Goal: Transaction & Acquisition: Purchase product/service

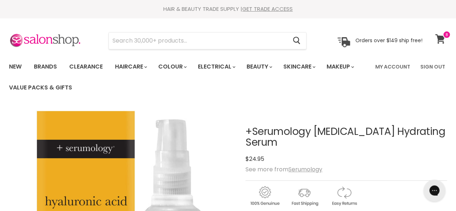
click at [449, 38] on span at bounding box center [447, 35] width 8 height 8
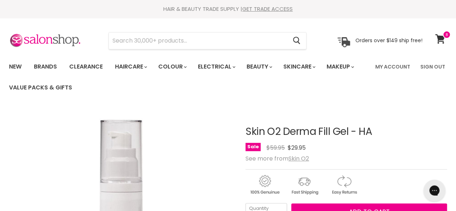
drag, startPoint x: 248, startPoint y: 130, endPoint x: 349, endPoint y: 131, distance: 101.8
click at [349, 131] on h1 "Skin O2 Derma Fill Gel - HA" at bounding box center [347, 131] width 202 height 11
copy h1 "Skin O2 Derma Fill Gel"
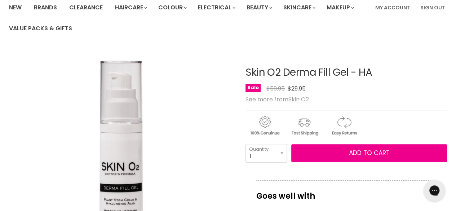
scroll to position [72, 0]
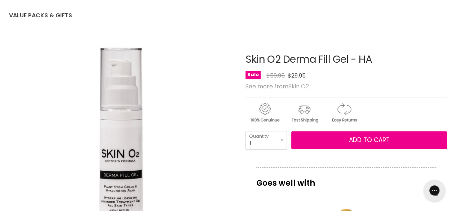
click at [307, 86] on u "Skin O2" at bounding box center [299, 86] width 21 height 8
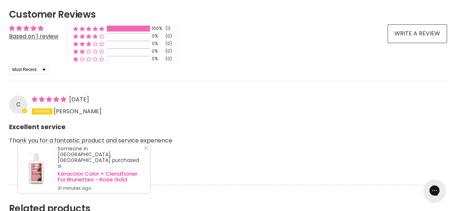
scroll to position [650, 0]
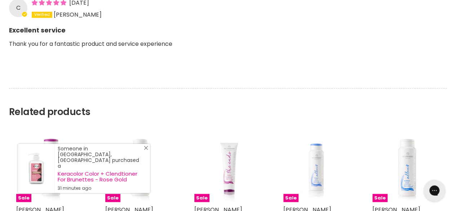
click at [146, 150] on icon "Close Icon" at bounding box center [146, 148] width 4 height 4
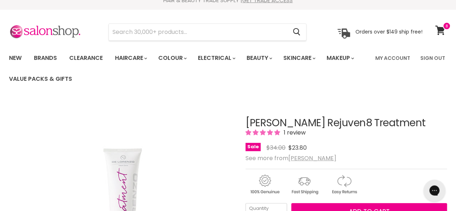
scroll to position [0, 0]
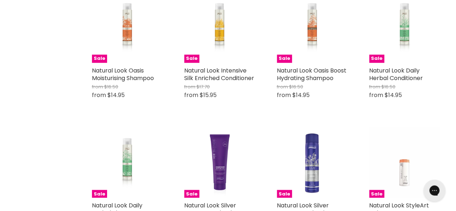
scroll to position [650, 0]
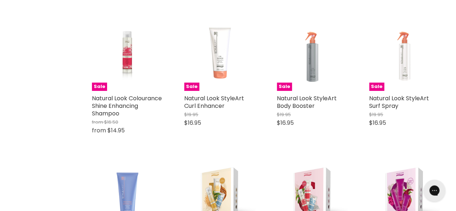
scroll to position [1479, 0]
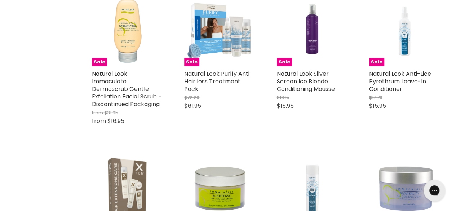
scroll to position [2526, 0]
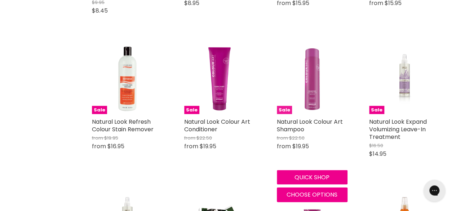
scroll to position [3464, 0]
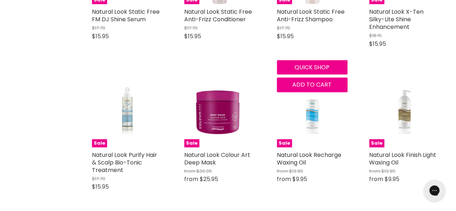
scroll to position [3753, 0]
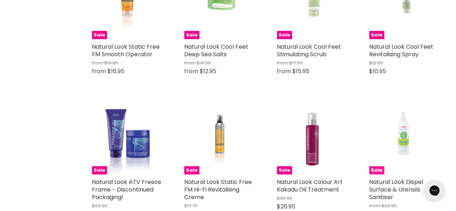
scroll to position [5052, 0]
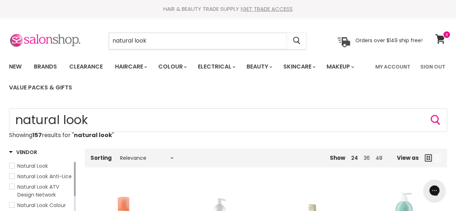
drag, startPoint x: 228, startPoint y: 37, endPoint x: 63, endPoint y: 36, distance: 165.3
click at [63, 36] on div "natural look Cancel Orders over $149 ship free!" at bounding box center [216, 40] width 414 height 17
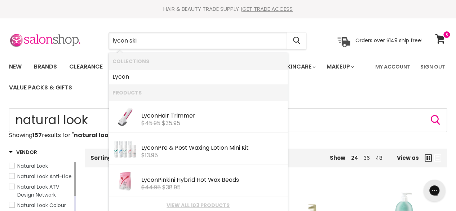
type input "lycon skin"
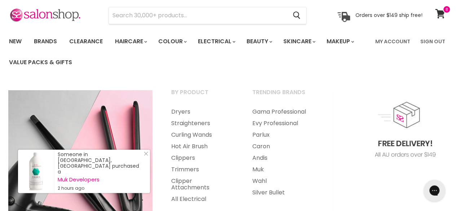
scroll to position [36, 0]
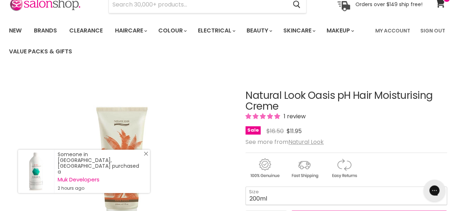
click at [146, 156] on line "Close Icon" at bounding box center [146, 154] width 4 height 4
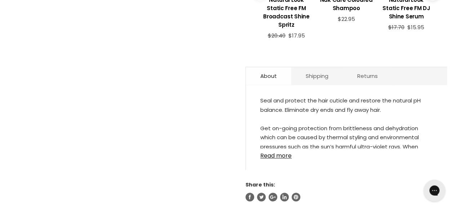
scroll to position [397, 0]
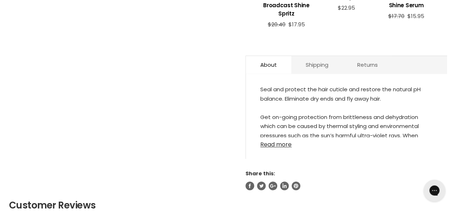
click at [275, 137] on link "Read more" at bounding box center [347, 142] width 172 height 11
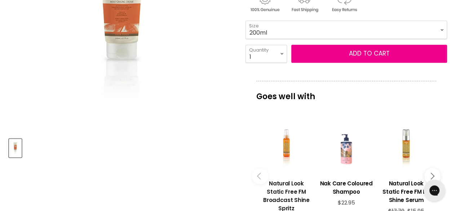
scroll to position [217, 0]
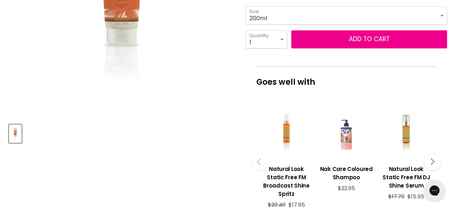
click at [259, 159] on button "Main content" at bounding box center [260, 162] width 16 height 16
click at [429, 154] on button "Main content" at bounding box center [433, 162] width 16 height 16
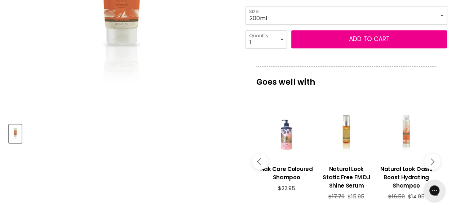
click at [429, 154] on button "Main content" at bounding box center [433, 162] width 16 height 16
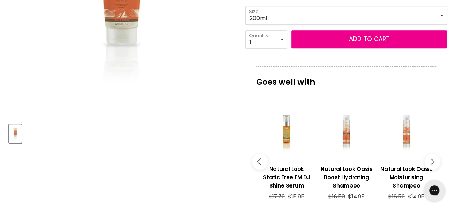
click at [429, 154] on button "Main content" at bounding box center [433, 162] width 16 height 16
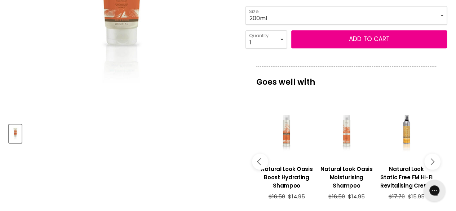
click at [429, 154] on button "Main content" at bounding box center [433, 162] width 16 height 16
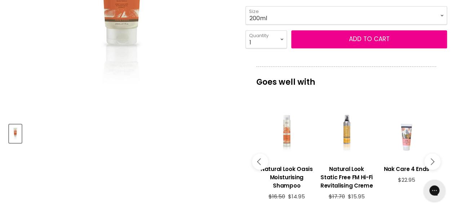
click at [429, 154] on button "Main content" at bounding box center [433, 162] width 16 height 16
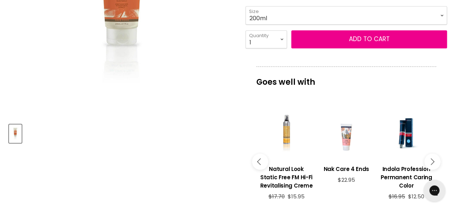
click at [429, 154] on button "Main content" at bounding box center [433, 162] width 16 height 16
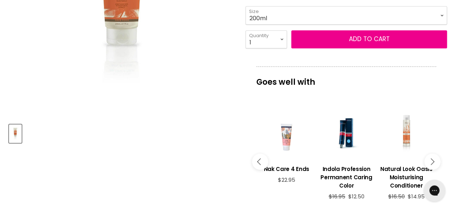
click at [429, 154] on button "Main content" at bounding box center [433, 162] width 16 height 16
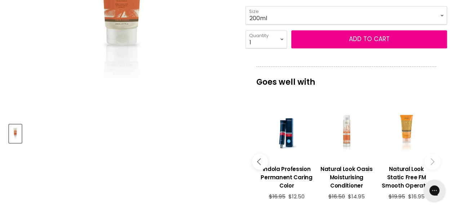
click at [429, 154] on button "Main content" at bounding box center [433, 162] width 16 height 16
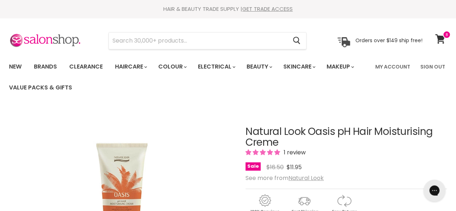
scroll to position [108, 0]
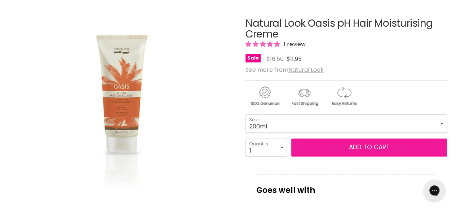
click at [357, 145] on span "Add to cart" at bounding box center [369, 147] width 41 height 9
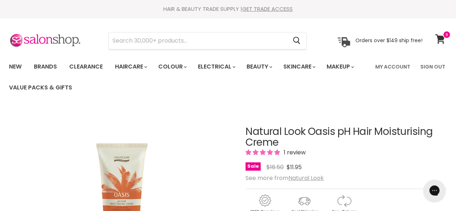
scroll to position [180, 0]
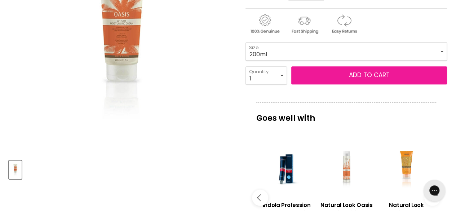
click at [370, 76] on span "Add to cart" at bounding box center [369, 75] width 41 height 9
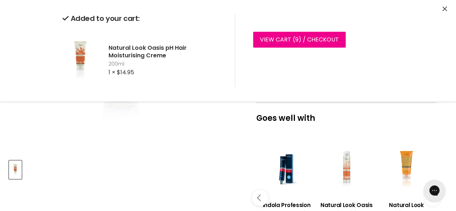
click at [443, 9] on icon "Close" at bounding box center [445, 8] width 5 height 5
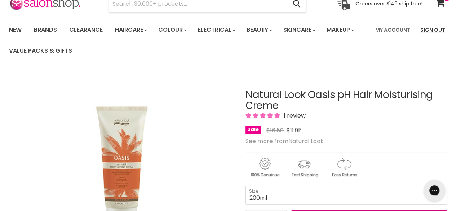
scroll to position [36, 0]
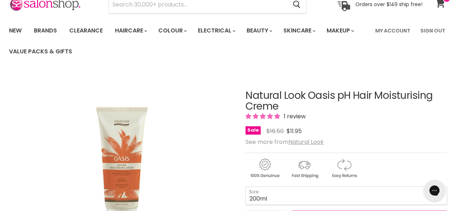
click at [440, 6] on icon at bounding box center [441, 2] width 10 height 9
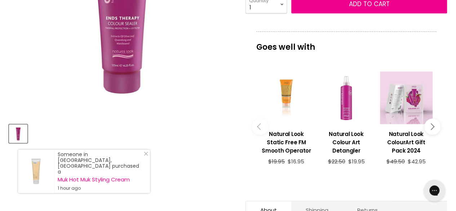
scroll to position [36, 0]
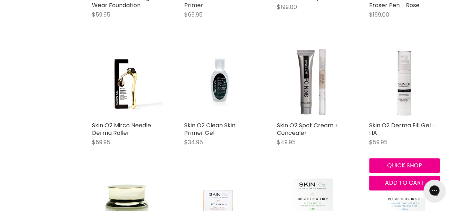
scroll to position [1370, 0]
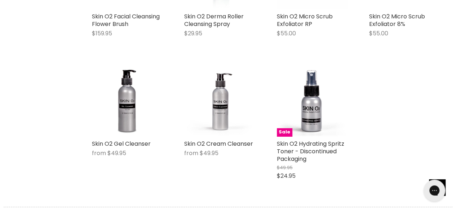
scroll to position [1876, 0]
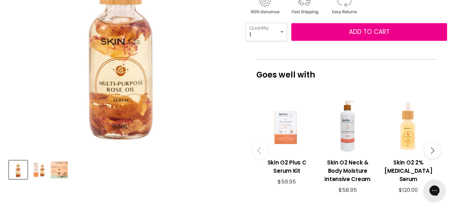
click at [59, 174] on img "Product thumbnails" at bounding box center [59, 169] width 17 height 17
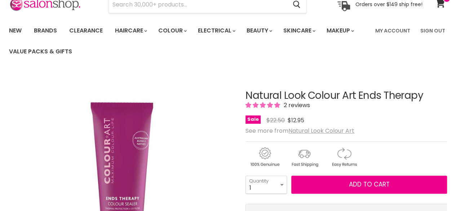
scroll to position [36, 0]
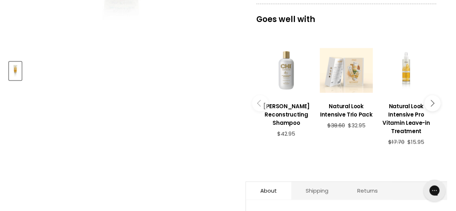
scroll to position [289, 0]
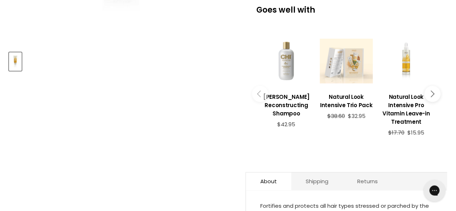
click at [434, 86] on button "Main content" at bounding box center [433, 94] width 16 height 16
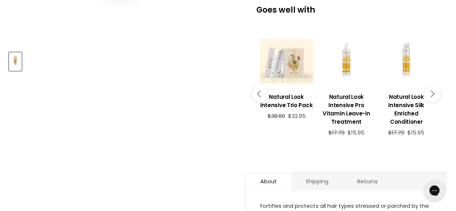
click at [433, 91] on icon "Main content" at bounding box center [431, 94] width 6 height 6
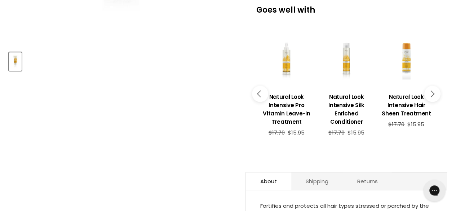
click at [433, 91] on icon "Main content" at bounding box center [431, 94] width 6 height 6
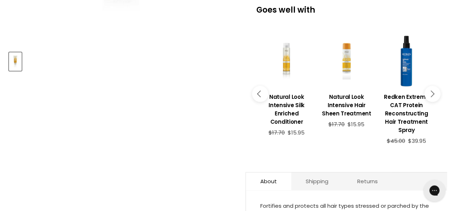
click at [433, 91] on icon "Main content" at bounding box center [431, 94] width 6 height 6
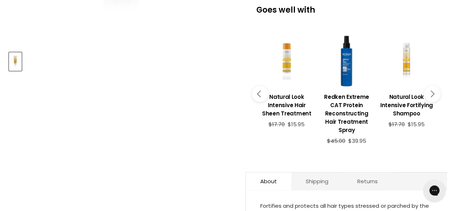
click at [433, 91] on icon "Main content" at bounding box center [431, 94] width 6 height 6
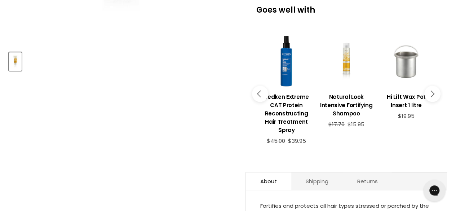
click at [433, 91] on icon "Main content" at bounding box center [431, 94] width 6 height 6
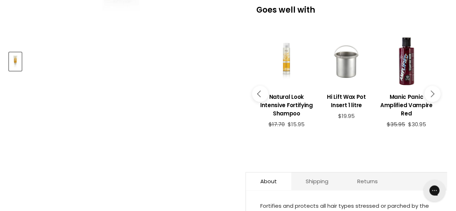
scroll to position [72, 0]
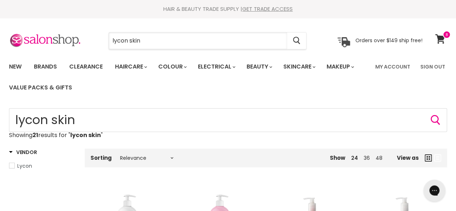
drag, startPoint x: 244, startPoint y: 47, endPoint x: 0, endPoint y: 26, distance: 244.8
click at [0, 26] on section "Menu lycon skin Cancel" at bounding box center [228, 37] width 456 height 38
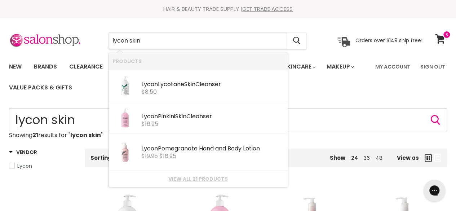
paste input "Body Lotio"
type input "Body Lotion"
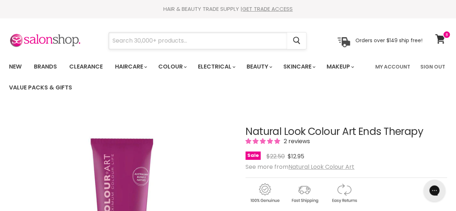
click at [149, 42] on input "Search" at bounding box center [198, 40] width 178 height 17
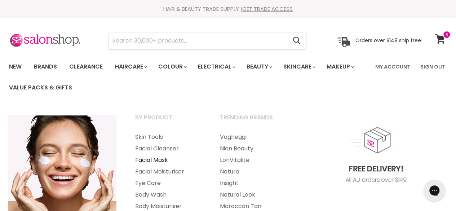
click at [163, 161] on link "Facial Mask" at bounding box center [167, 160] width 83 height 12
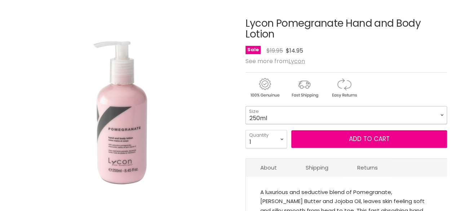
click at [309, 114] on select "250ml 1 Litre" at bounding box center [347, 115] width 202 height 18
click at [246, 106] on select "250ml 1 Litre" at bounding box center [347, 115] width 202 height 18
select select "1 Litre"
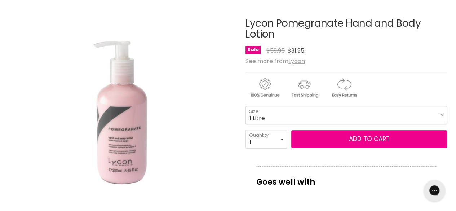
drag, startPoint x: 271, startPoint y: 35, endPoint x: 397, endPoint y: 25, distance: 126.4
click at [397, 25] on h1 "Lycon Pomegranate Hand and Body Lotion" at bounding box center [347, 29] width 202 height 22
copy h1 "Body Lotion"
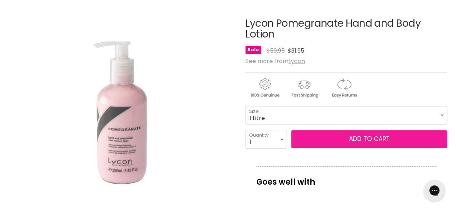
click at [362, 140] on button "Add to cart" at bounding box center [370, 139] width 156 height 18
click at [343, 136] on button "Add to cart" at bounding box center [370, 139] width 156 height 18
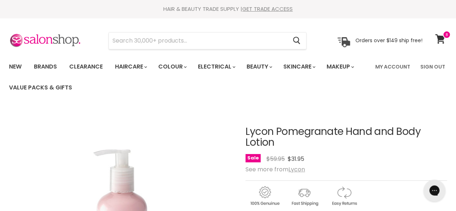
scroll to position [108, 0]
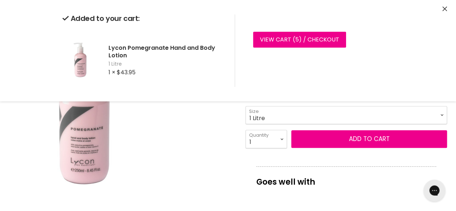
drag, startPoint x: 355, startPoint y: 142, endPoint x: 198, endPoint y: 148, distance: 157.8
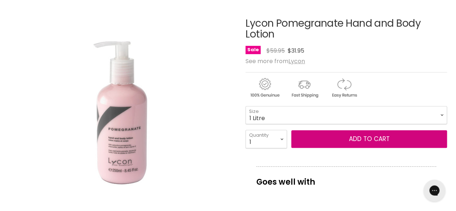
copy h1 "Body Lotion"
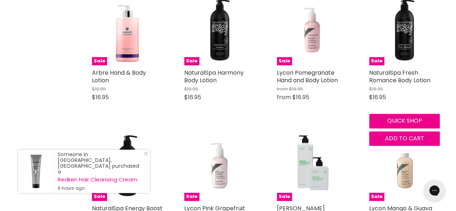
scroll to position [469, 0]
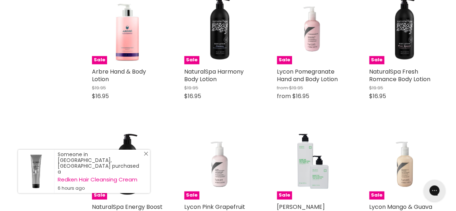
click at [147, 156] on icon "Close Icon" at bounding box center [146, 154] width 4 height 4
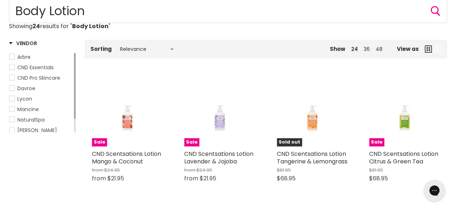
scroll to position [108, 0]
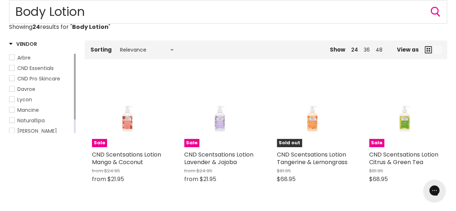
drag, startPoint x: 130, startPoint y: 117, endPoint x: 30, endPoint y: 168, distance: 112.6
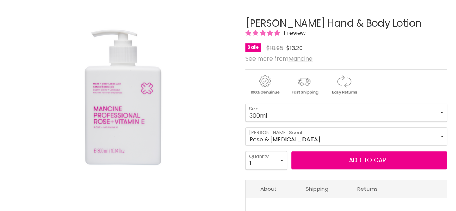
scroll to position [108, 0]
click at [312, 109] on select "300ml 1 Litre" at bounding box center [347, 113] width 202 height 18
click at [246, 104] on select "300ml 1 Litre" at bounding box center [347, 113] width 202 height 18
select select "1 Litre"
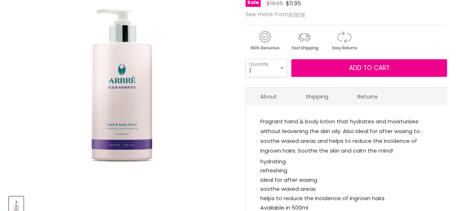
scroll to position [144, 0]
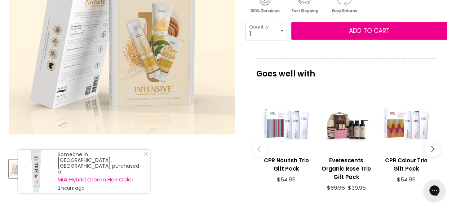
scroll to position [217, 0]
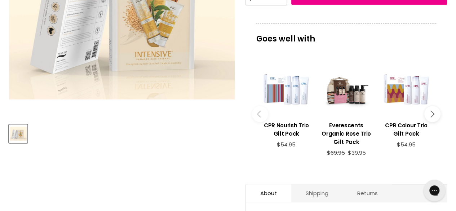
click at [434, 115] on button "Main content" at bounding box center [433, 114] width 16 height 16
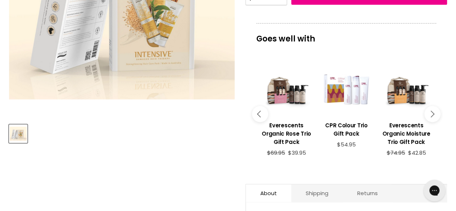
click at [434, 115] on button "Main content" at bounding box center [433, 114] width 16 height 16
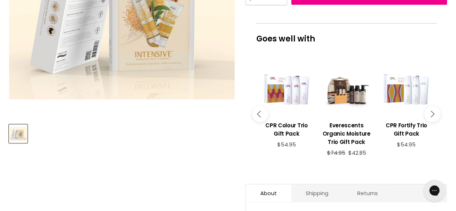
click at [432, 111] on icon "Main content" at bounding box center [431, 114] width 6 height 6
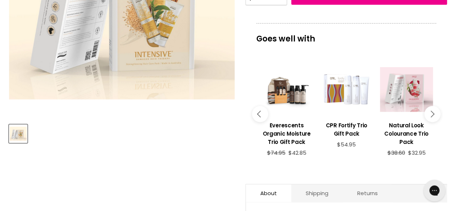
click at [432, 111] on icon "Main content" at bounding box center [431, 114] width 6 height 6
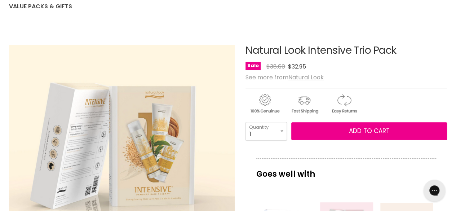
scroll to position [36, 0]
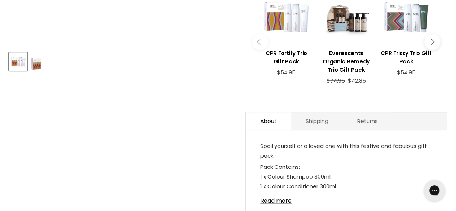
scroll to position [361, 0]
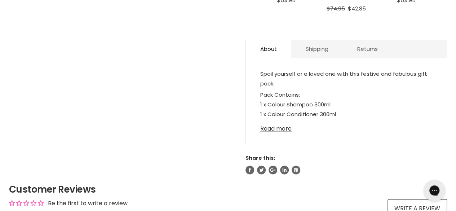
click at [288, 132] on link "Read more" at bounding box center [347, 126] width 172 height 11
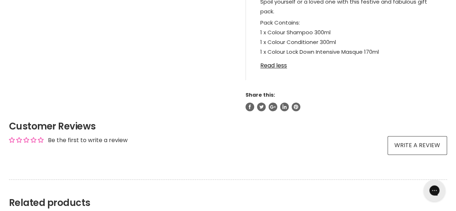
scroll to position [325, 0]
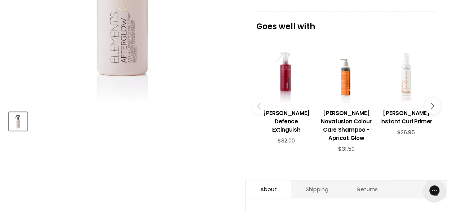
scroll to position [361, 0]
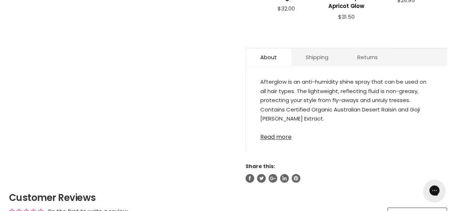
click at [287, 136] on link "Read more" at bounding box center [347, 135] width 172 height 11
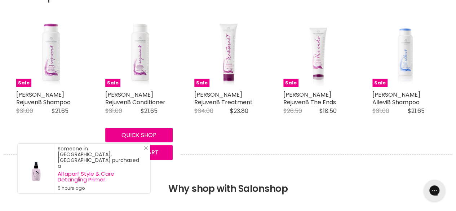
scroll to position [686, 0]
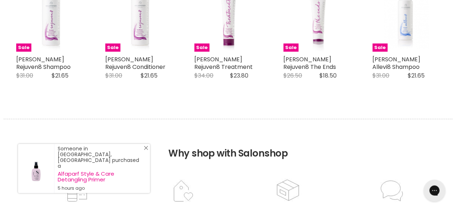
click at [148, 150] on icon "Close Icon" at bounding box center [146, 148] width 4 height 4
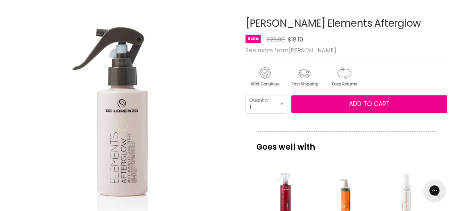
scroll to position [0, 0]
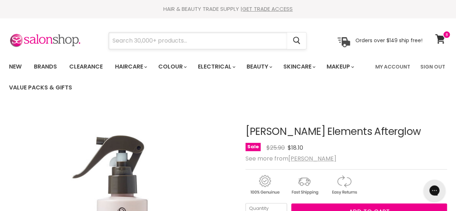
click at [224, 36] on input "Search" at bounding box center [198, 40] width 178 height 17
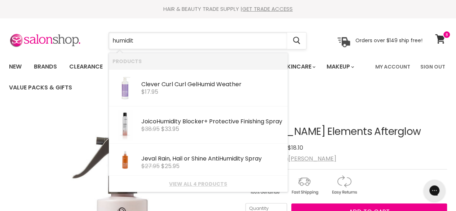
type input "humidity"
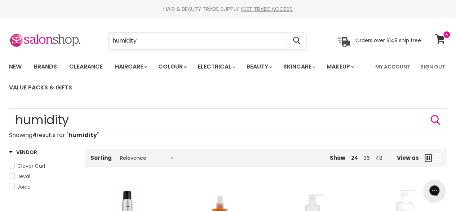
click at [112, 42] on input "humidity" at bounding box center [198, 40] width 178 height 17
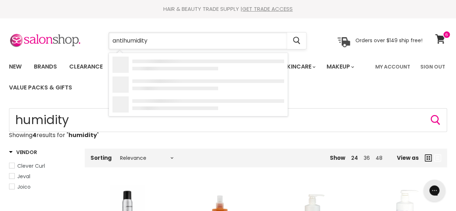
type input "anti-humidity"
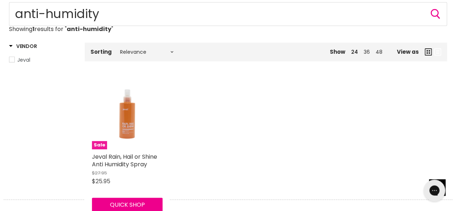
click at [136, 104] on img "Main content" at bounding box center [127, 114] width 71 height 71
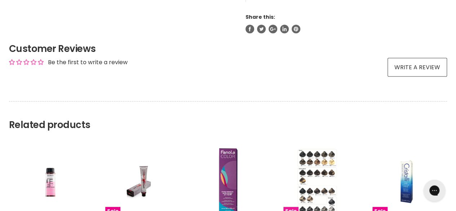
scroll to position [574, 0]
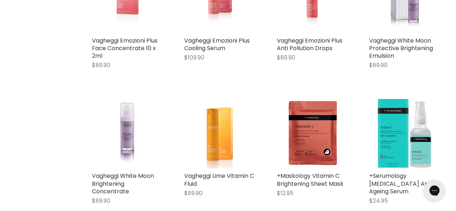
scroll to position [577, 0]
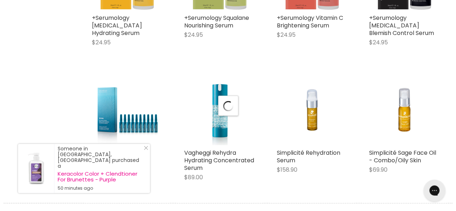
scroll to position [794, 0]
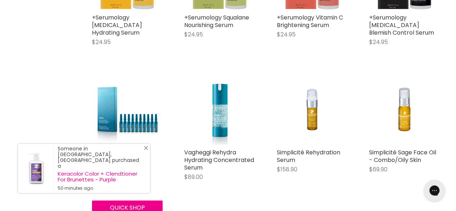
click at [145, 150] on icon "Close Icon" at bounding box center [146, 148] width 4 height 4
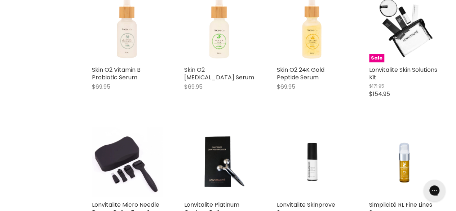
scroll to position [1263, 0]
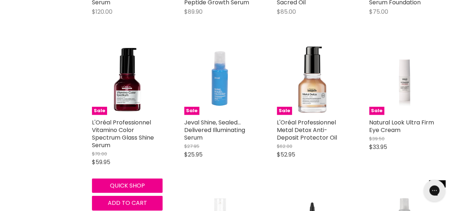
scroll to position [2346, 0]
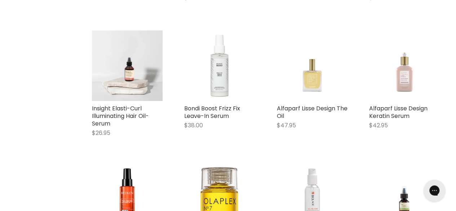
scroll to position [3175, 0]
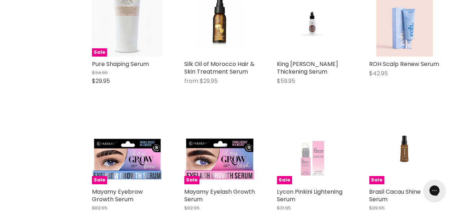
scroll to position [3969, 0]
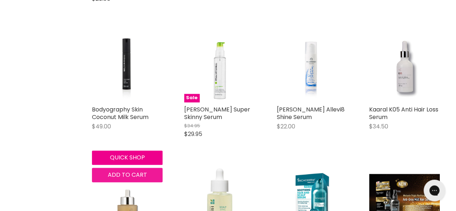
scroll to position [4547, 0]
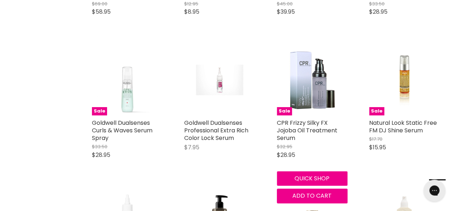
scroll to position [5377, 0]
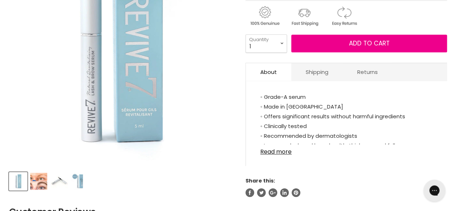
scroll to position [253, 0]
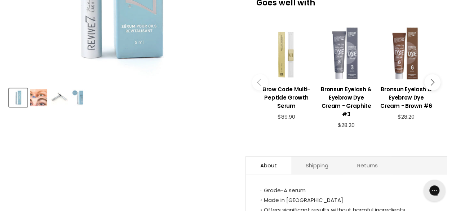
click at [44, 100] on img "Product thumbnails" at bounding box center [38, 97] width 17 height 17
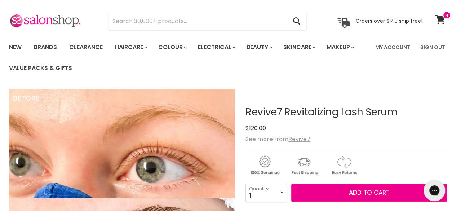
scroll to position [36, 0]
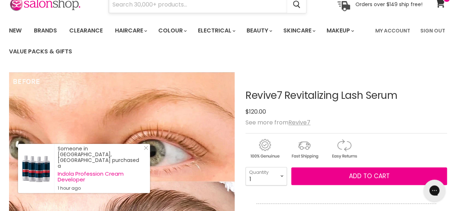
click at [161, 9] on input "Search" at bounding box center [198, 4] width 178 height 17
type input "lash serum"
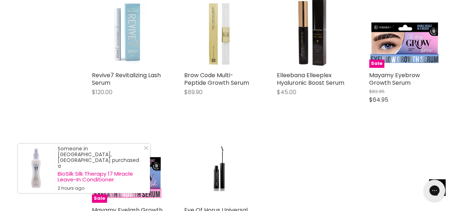
scroll to position [325, 0]
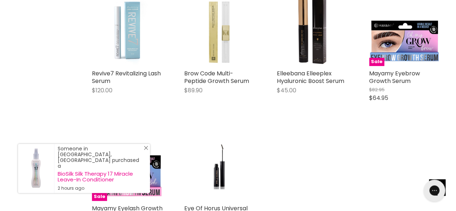
click at [145, 150] on icon "Close Icon" at bounding box center [146, 148] width 4 height 4
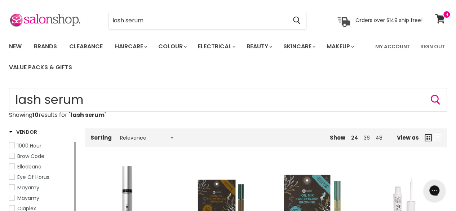
scroll to position [0, 0]
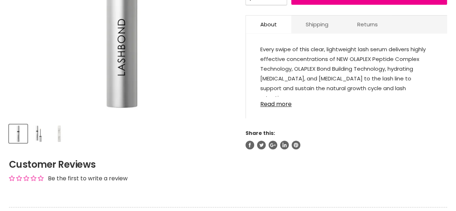
click at [40, 134] on img "Product thumbnails" at bounding box center [38, 133] width 17 height 17
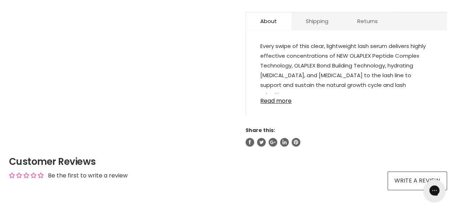
scroll to position [217, 0]
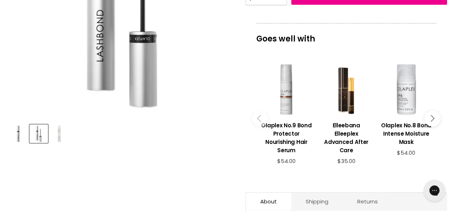
click at [429, 115] on button "Main content" at bounding box center [433, 118] width 16 height 16
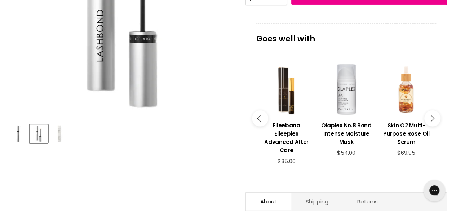
click at [432, 115] on icon "Main content" at bounding box center [431, 118] width 6 height 6
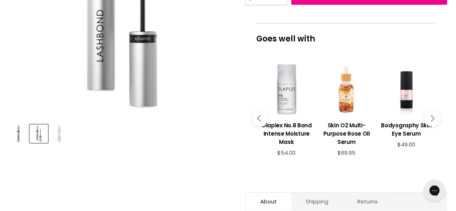
click at [432, 115] on icon "Main content" at bounding box center [431, 118] width 6 height 6
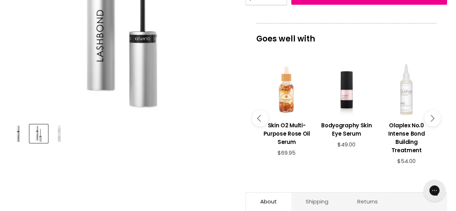
click at [432, 115] on icon "Main content" at bounding box center [431, 118] width 6 height 6
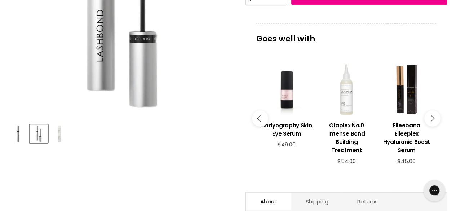
click at [432, 115] on icon "Main content" at bounding box center [431, 118] width 6 height 6
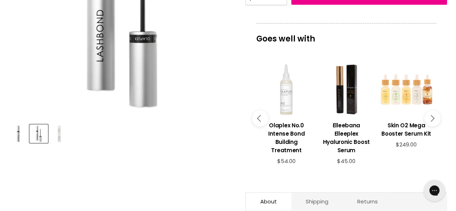
click at [432, 115] on icon "Main content" at bounding box center [431, 118] width 6 height 6
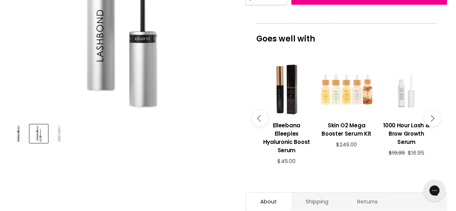
click at [432, 115] on icon "Main content" at bounding box center [431, 118] width 6 height 6
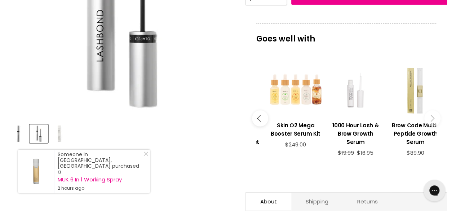
drag, startPoint x: 340, startPoint y: 73, endPoint x: 350, endPoint y: 171, distance: 98.7
click at [350, 171] on div "imageUrl Olaplex No.9 Bond Protector Nourishing Hair Serum $54.00 imageUrl Elle…" at bounding box center [146, 118] width 600 height 128
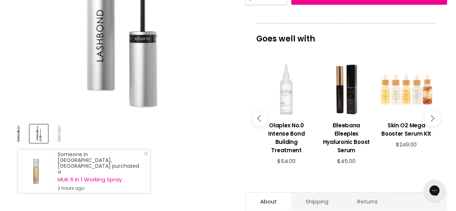
click at [429, 122] on button "Main content" at bounding box center [433, 118] width 16 height 16
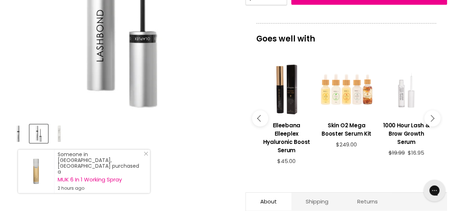
click at [429, 122] on button "Main content" at bounding box center [433, 118] width 16 height 16
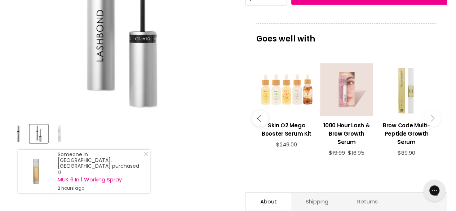
click at [349, 91] on div "Main content" at bounding box center [346, 89] width 53 height 53
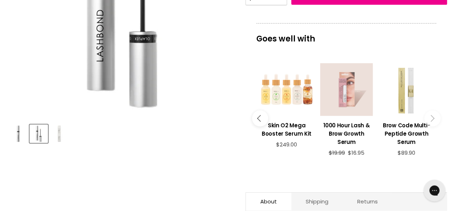
click at [351, 98] on div "Main content" at bounding box center [346, 89] width 53 height 53
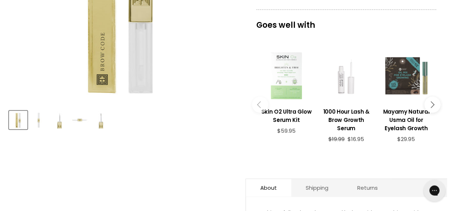
scroll to position [253, 0]
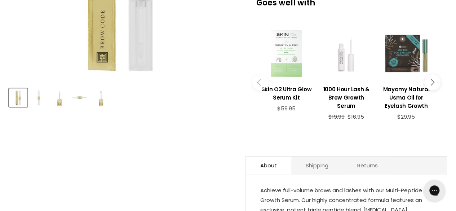
click at [89, 100] on div "Product thumbnails" at bounding box center [122, 96] width 228 height 21
click at [81, 98] on img "Product thumbnails" at bounding box center [79, 97] width 17 height 17
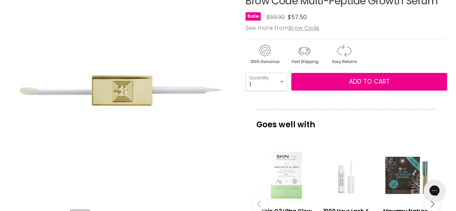
scroll to position [108, 0]
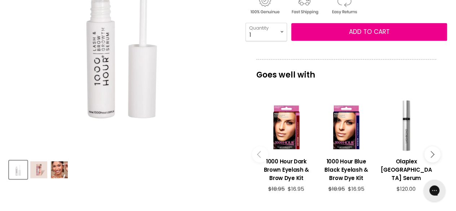
click at [64, 169] on img "Product thumbnails" at bounding box center [59, 169] width 17 height 17
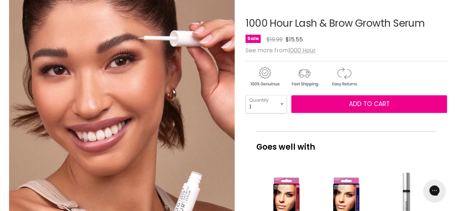
scroll to position [180, 0]
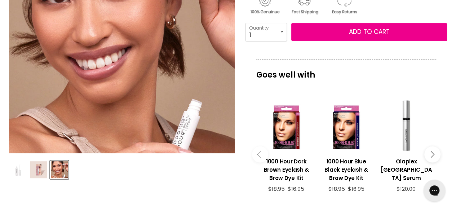
click at [433, 151] on icon "Main content" at bounding box center [431, 154] width 6 height 6
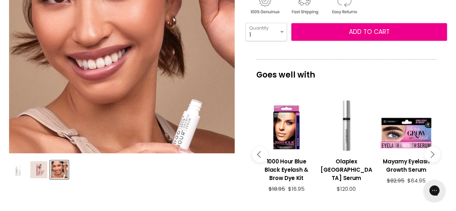
click at [433, 151] on icon "Main content" at bounding box center [431, 154] width 6 height 6
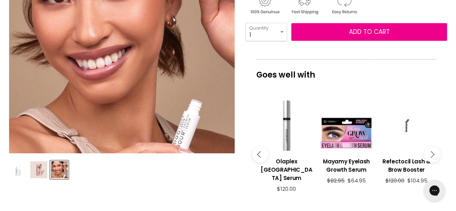
click at [435, 149] on button "Main content" at bounding box center [433, 154] width 16 height 16
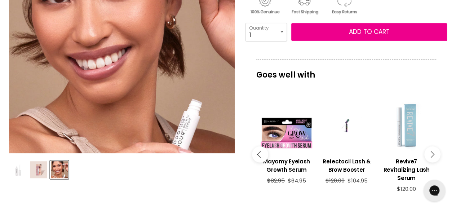
click at [432, 151] on icon "Main content" at bounding box center [431, 154] width 6 height 6
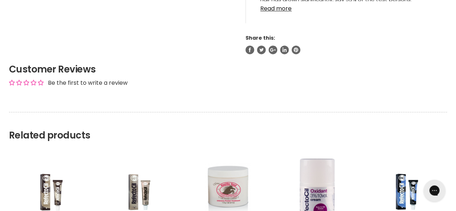
scroll to position [565, 0]
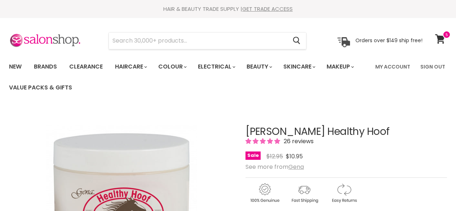
drag, startPoint x: 0, startPoint y: 0, endPoint x: 276, endPoint y: 148, distance: 313.0
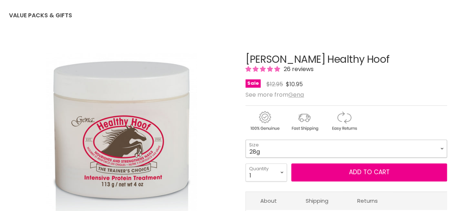
scroll to position [72, 0]
click at [246, 140] on select "28g 113g" at bounding box center [347, 149] width 202 height 18
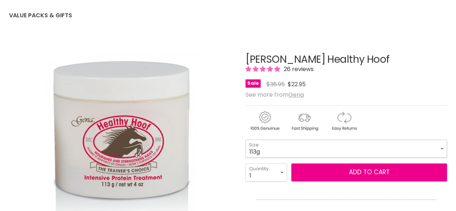
click at [275, 156] on select "28g 113g" at bounding box center [347, 149] width 202 height 18
select select "28g"
click at [246, 140] on select "28g 113g" at bounding box center [347, 149] width 202 height 18
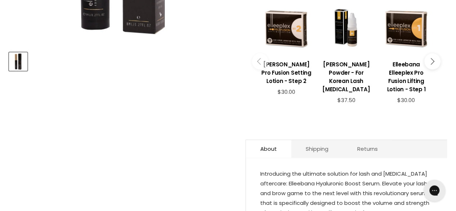
scroll to position [433, 0]
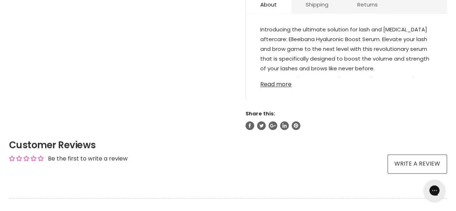
click at [293, 77] on link "Read more" at bounding box center [347, 82] width 172 height 11
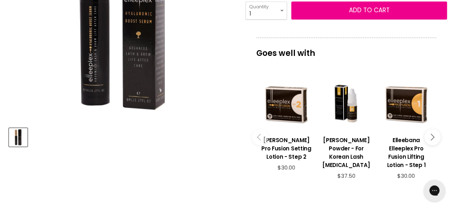
scroll to position [108, 0]
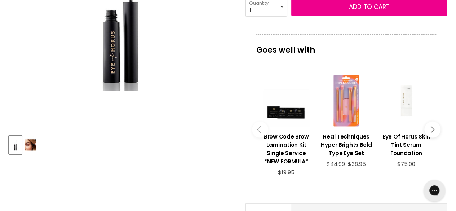
scroll to position [217, 0]
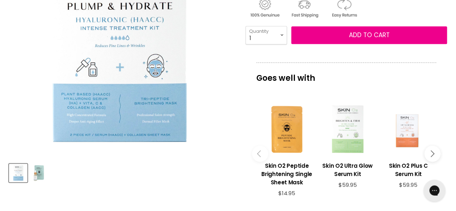
scroll to position [180, 0]
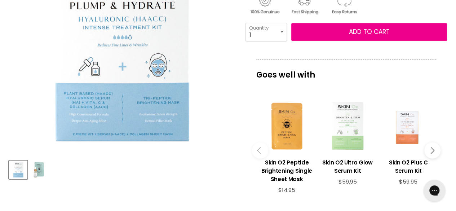
click at [41, 166] on img "Product thumbnails" at bounding box center [38, 169] width 17 height 17
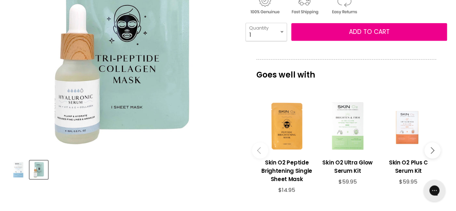
click at [17, 170] on img "Product thumbnails" at bounding box center [18, 169] width 17 height 17
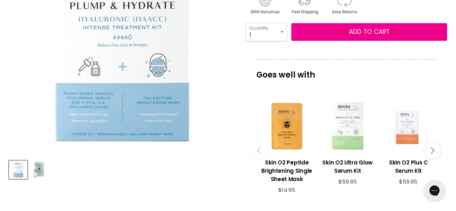
click at [43, 168] on img "Product thumbnails" at bounding box center [38, 169] width 17 height 17
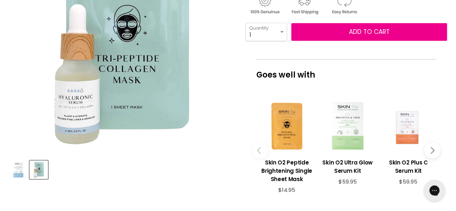
click at [19, 164] on img "Product thumbnails" at bounding box center [18, 169] width 17 height 17
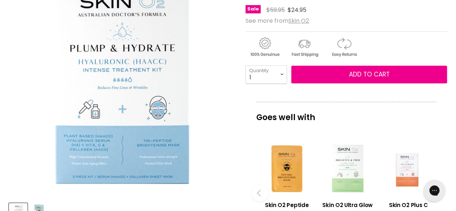
scroll to position [108, 0]
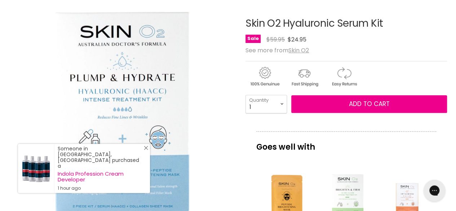
click at [144, 150] on icon "Close Icon" at bounding box center [146, 148] width 4 height 4
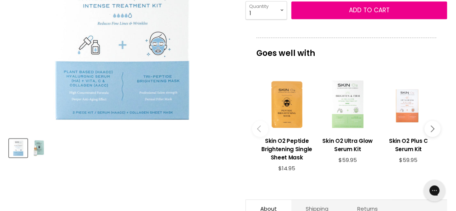
scroll to position [289, 0]
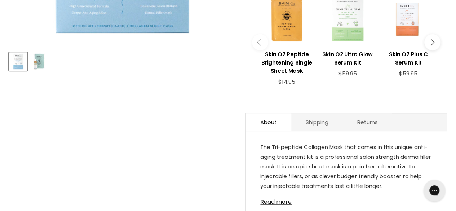
click at [41, 60] on img "Product thumbnails" at bounding box center [38, 61] width 17 height 17
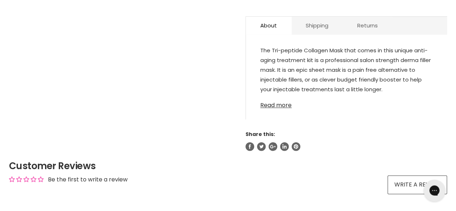
scroll to position [361, 0]
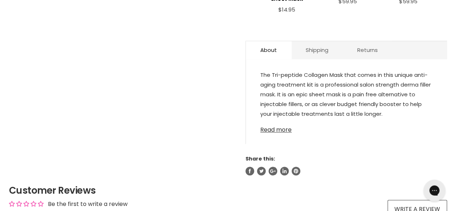
click at [276, 128] on link "Read more" at bounding box center [347, 127] width 172 height 11
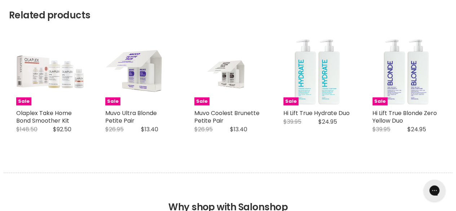
scroll to position [0, 0]
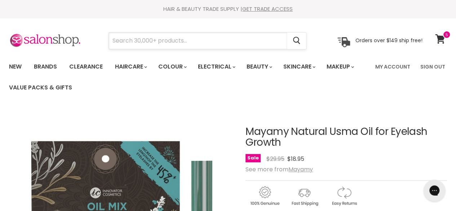
click at [233, 45] on input "Search" at bounding box center [198, 40] width 178 height 17
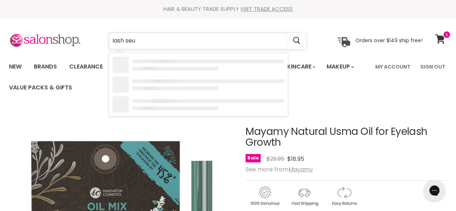
type input "lash seum"
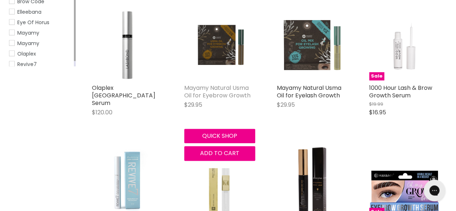
scroll to position [217, 0]
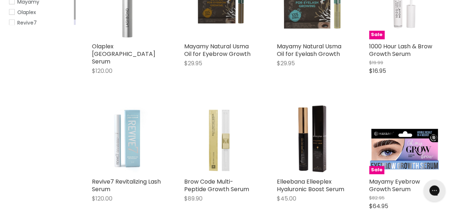
click at [140, 129] on img "Main content" at bounding box center [127, 139] width 71 height 71
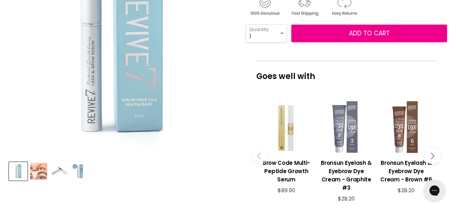
scroll to position [180, 0]
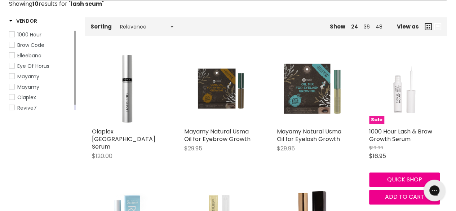
scroll to position [148, 0]
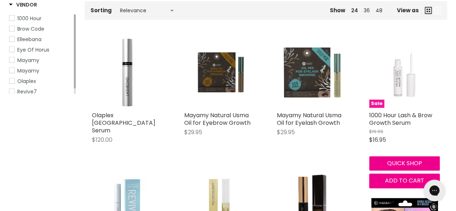
drag, startPoint x: 408, startPoint y: 61, endPoint x: 415, endPoint y: 63, distance: 8.0
click at [415, 63] on img "Main content" at bounding box center [405, 72] width 71 height 71
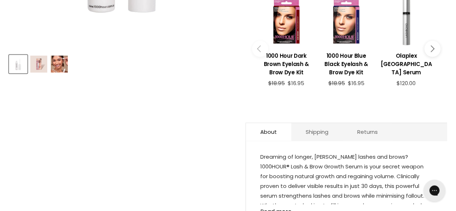
scroll to position [325, 0]
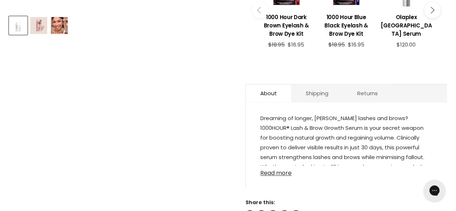
click at [279, 166] on link "Read more" at bounding box center [347, 171] width 172 height 11
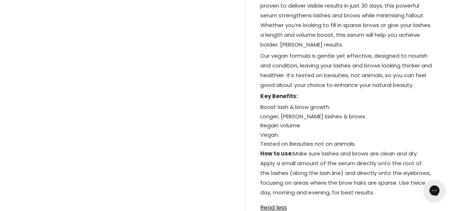
scroll to position [469, 0]
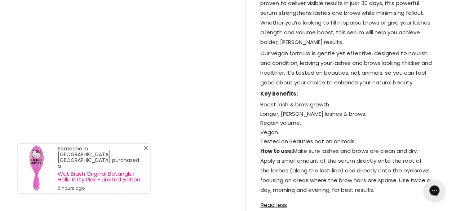
click at [146, 150] on line "Close Icon" at bounding box center [146, 148] width 4 height 4
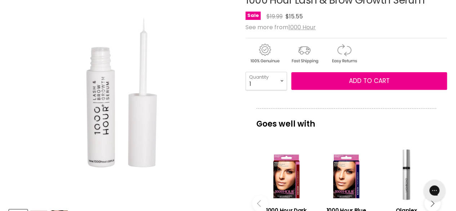
scroll to position [0, 0]
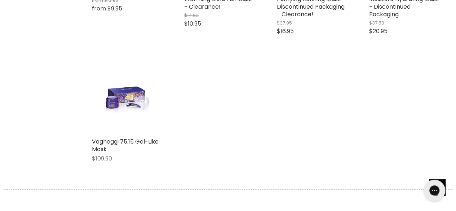
scroll to position [1552, 0]
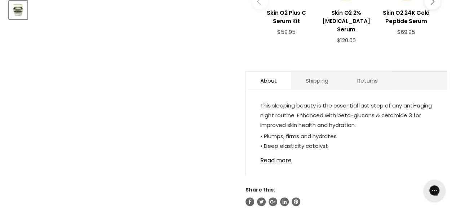
scroll to position [397, 0]
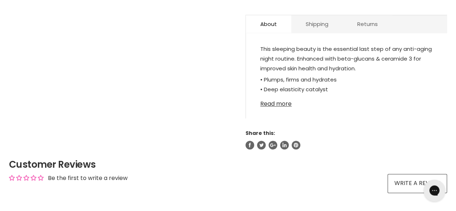
click at [288, 97] on link "Read more" at bounding box center [347, 101] width 172 height 11
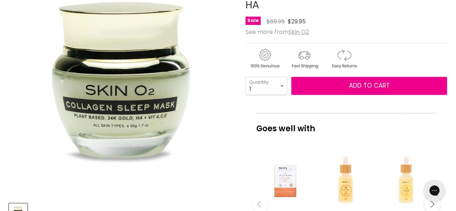
scroll to position [72, 0]
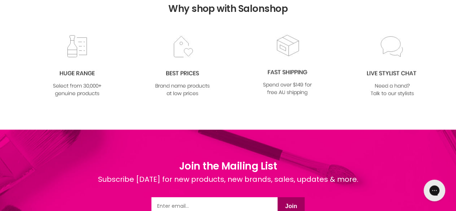
scroll to position [646, 0]
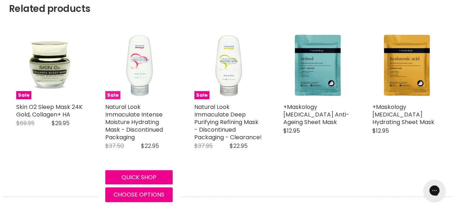
click at [156, 42] on img "Main content" at bounding box center [138, 65] width 67 height 67
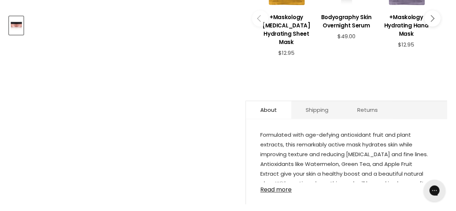
scroll to position [397, 0]
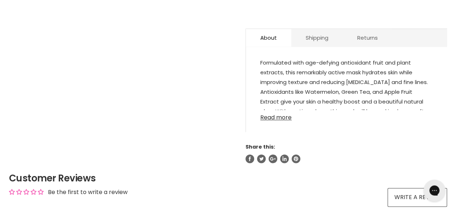
click at [292, 117] on link "Read more" at bounding box center [347, 115] width 172 height 11
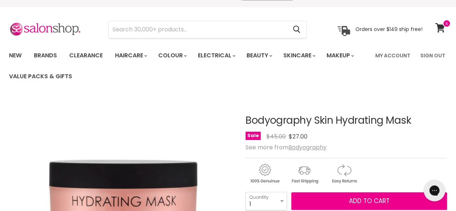
scroll to position [0, 0]
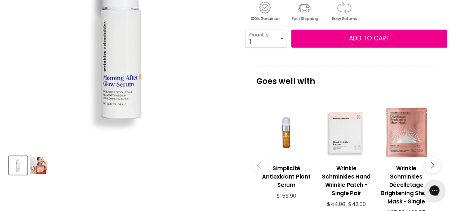
scroll to position [289, 0]
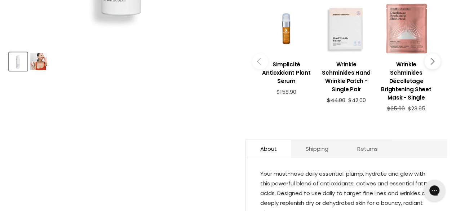
click at [44, 57] on img "Product thumbnails" at bounding box center [38, 61] width 17 height 17
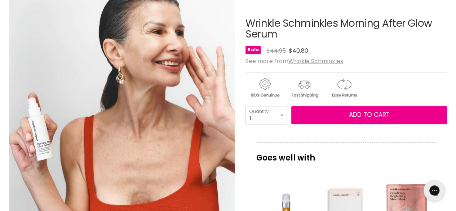
scroll to position [0, 0]
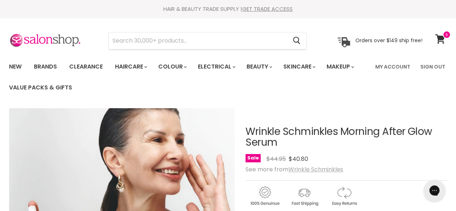
click at [311, 168] on u "Wrinkle Schminkles" at bounding box center [316, 169] width 55 height 8
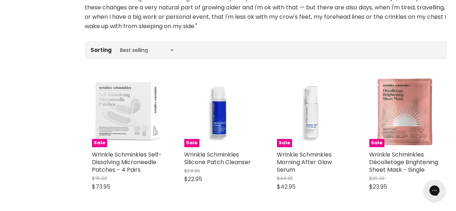
scroll to position [253, 0]
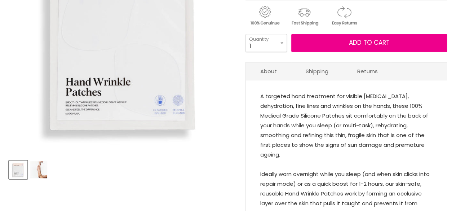
scroll to position [180, 0]
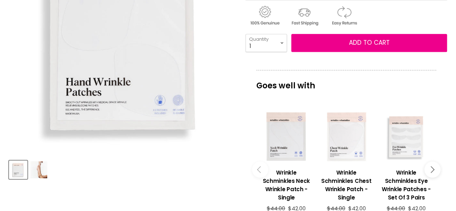
click at [43, 173] on img "Product thumbnails" at bounding box center [38, 169] width 17 height 17
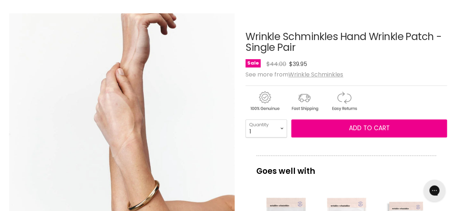
scroll to position [72, 0]
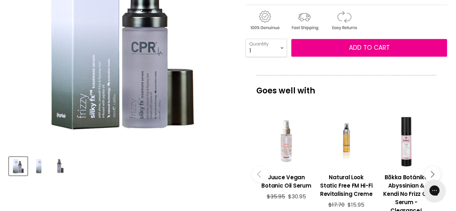
scroll to position [177, 0]
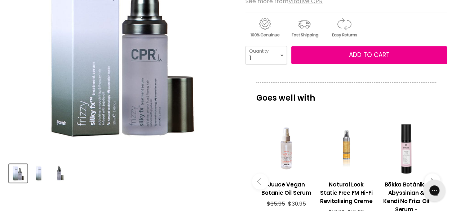
click at [38, 173] on img "Product thumbnails" at bounding box center [38, 173] width 17 height 17
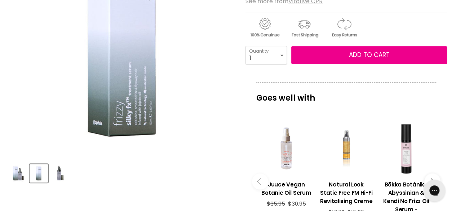
click at [64, 171] on img "Product thumbnails" at bounding box center [59, 173] width 17 height 17
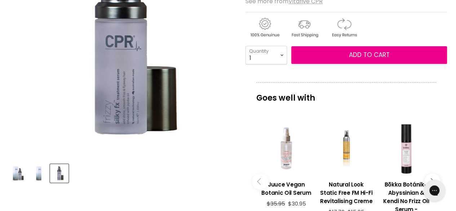
scroll to position [32, 0]
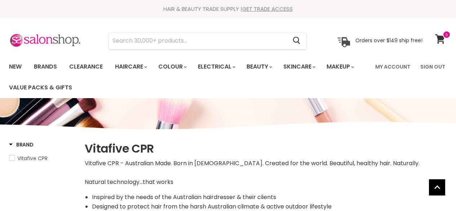
select select "manual"
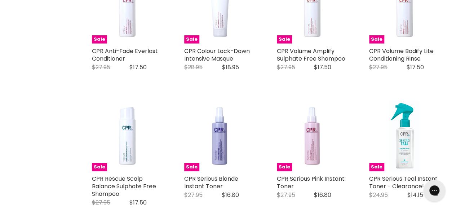
scroll to position [1082, 0]
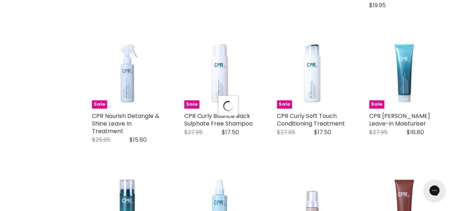
scroll to position [1731, 0]
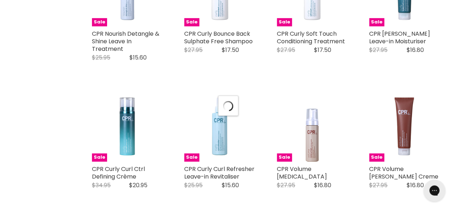
select select "manual"
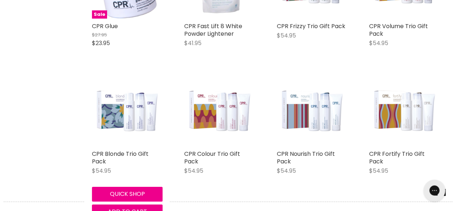
scroll to position [2417, 0]
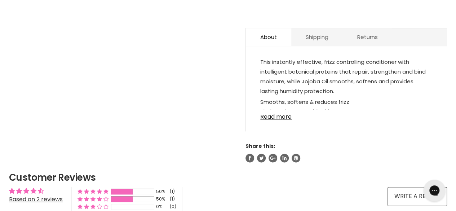
scroll to position [428, 0]
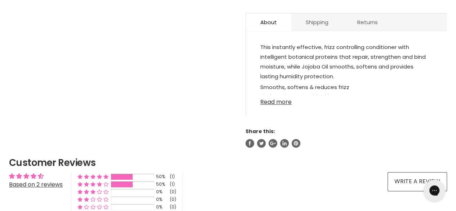
click at [284, 102] on link "Read more" at bounding box center [347, 100] width 172 height 11
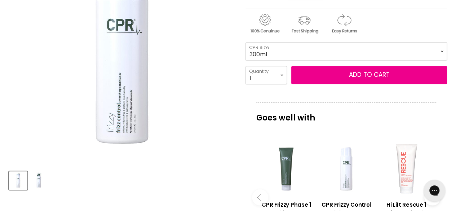
scroll to position [104, 0]
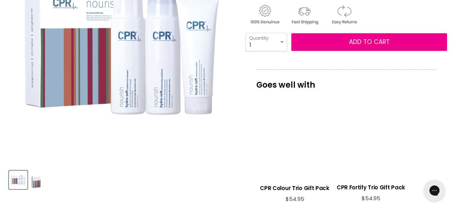
scroll to position [217, 0]
